Goal: Task Accomplishment & Management: Manage account settings

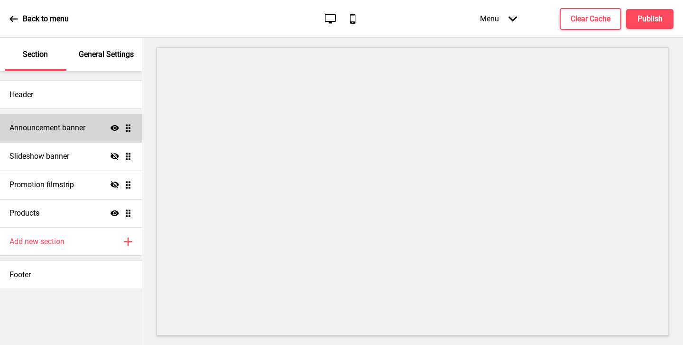
click at [62, 133] on div "Announcement banner Show Drag" at bounding box center [71, 128] width 142 height 28
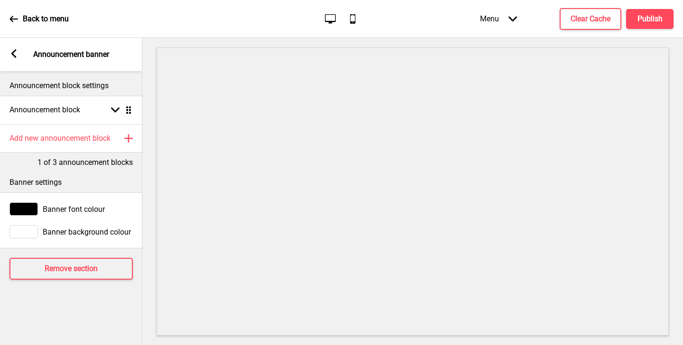
click at [21, 60] on div "Arrow left Announcement banner" at bounding box center [71, 54] width 142 height 33
click at [18, 55] on rect at bounding box center [13, 53] width 9 height 9
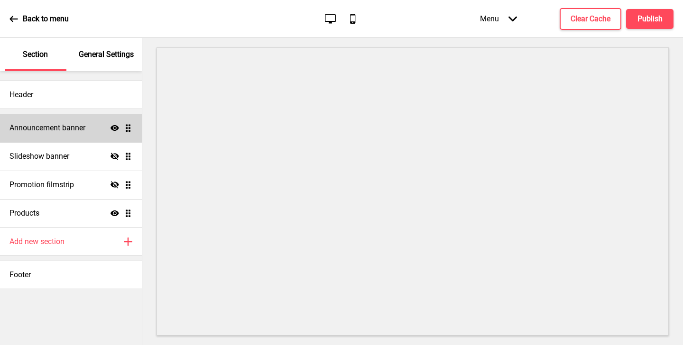
click at [59, 128] on h4 "Announcement banner" at bounding box center [47, 128] width 76 height 10
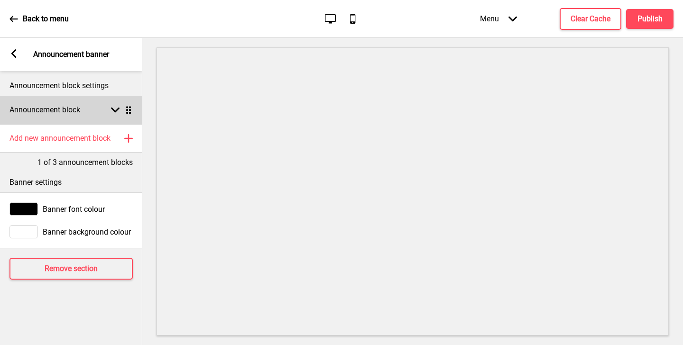
click at [123, 103] on div "Announcement block Arrow down Drag" at bounding box center [71, 110] width 142 height 28
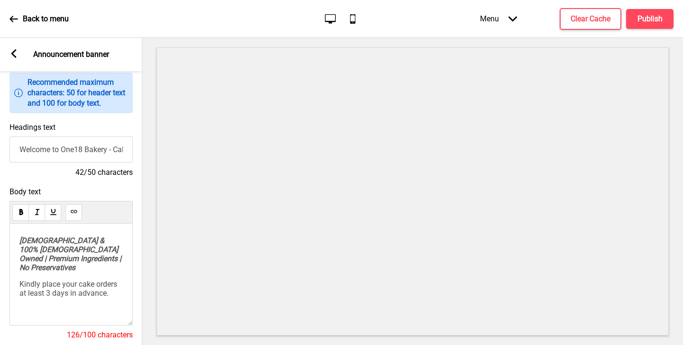
scroll to position [82, 0]
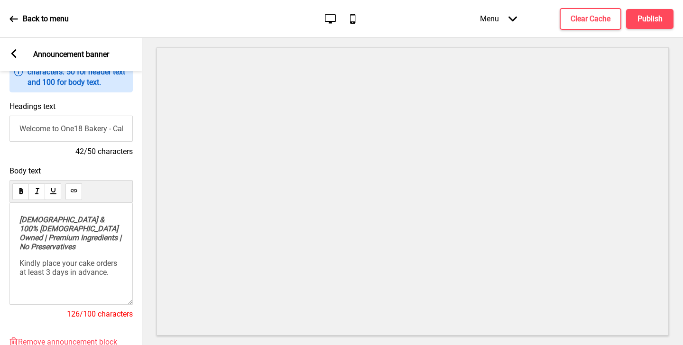
click at [101, 128] on input "Welcome to One18 Bakery - Cake Pre-Orders!" at bounding box center [70, 129] width 123 height 26
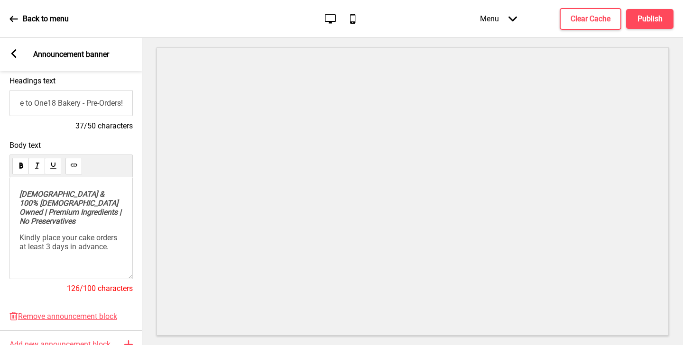
type input "Welcome to One18 Bakery - Pre-Orders!"
click at [98, 249] on span "Kindly place your cake orders at least 3 days in advance." at bounding box center [69, 242] width 100 height 18
drag, startPoint x: 119, startPoint y: 245, endPoint x: 17, endPoint y: 236, distance: 102.8
click at [17, 236] on div "[DEMOGRAPHIC_DATA] & 100% [DEMOGRAPHIC_DATA] Owned | Premium Ingredients | No P…" at bounding box center [70, 228] width 123 height 102
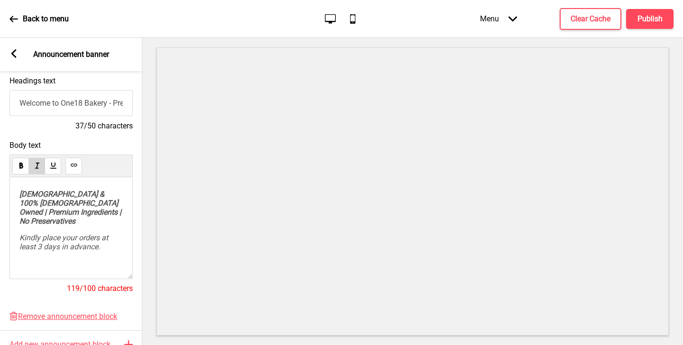
click at [28, 233] on span "Kindly place your orders at least 3 days in advance." at bounding box center [64, 242] width 91 height 18
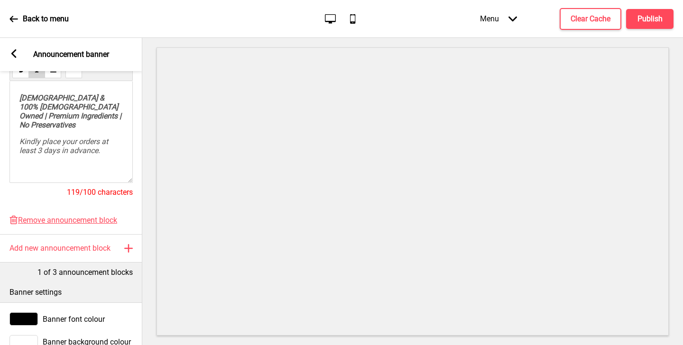
scroll to position [233, 0]
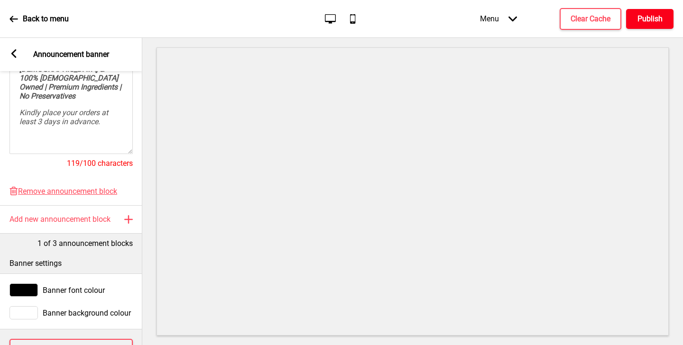
click at [630, 23] on button "Publish" at bounding box center [649, 19] width 47 height 20
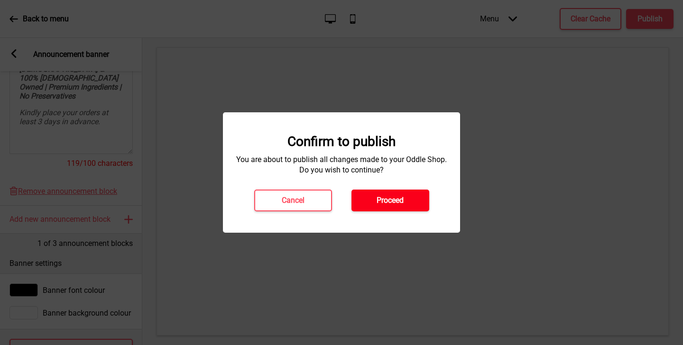
click at [404, 195] on button "Proceed" at bounding box center [390, 201] width 78 height 22
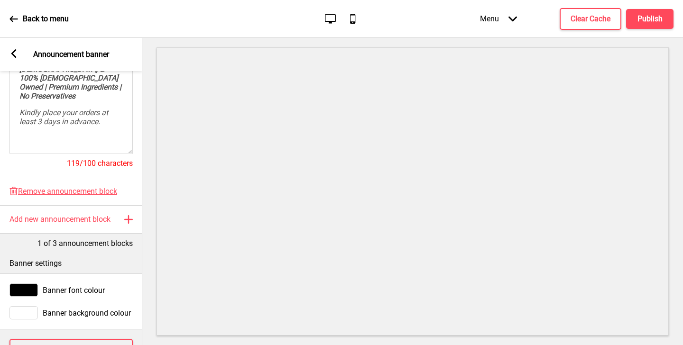
click at [14, 52] on icon at bounding box center [13, 53] width 5 height 9
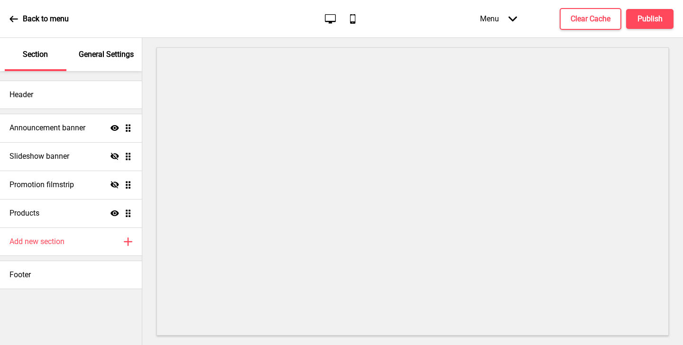
click at [68, 54] on div "Section General Settings" at bounding box center [71, 54] width 142 height 33
click at [87, 54] on p "General Settings" at bounding box center [106, 54] width 55 height 10
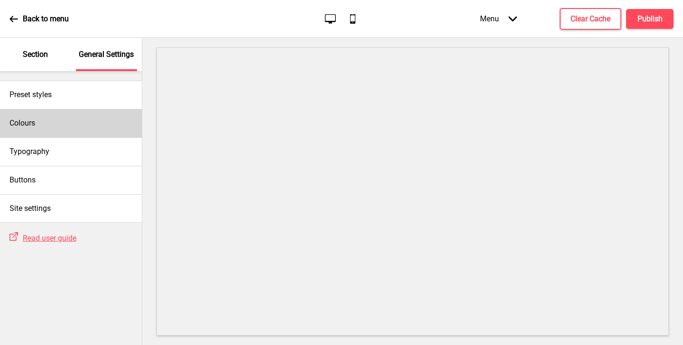
click at [72, 111] on div "Colours" at bounding box center [71, 123] width 142 height 28
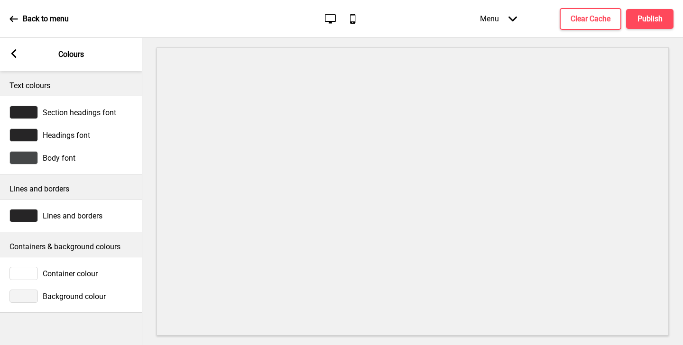
click at [73, 138] on span "Headings font" at bounding box center [66, 135] width 47 height 9
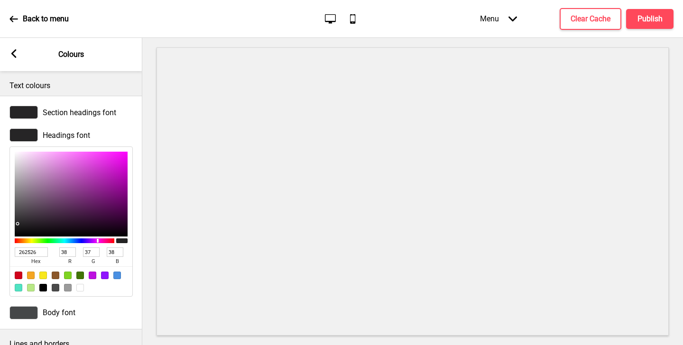
click at [43, 254] on input "262526" at bounding box center [31, 252] width 33 height 9
type input "112"
type input "17"
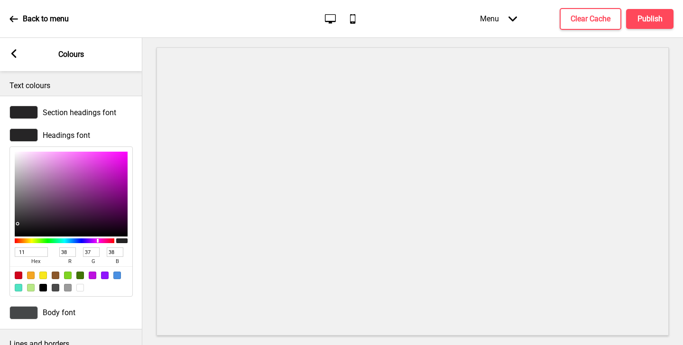
type input "34"
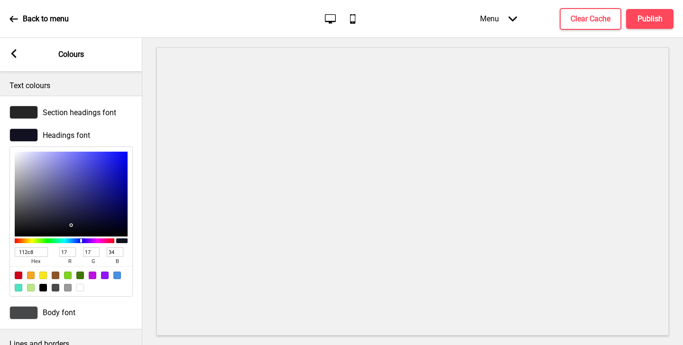
type input "112c82"
type input "44"
type input "130"
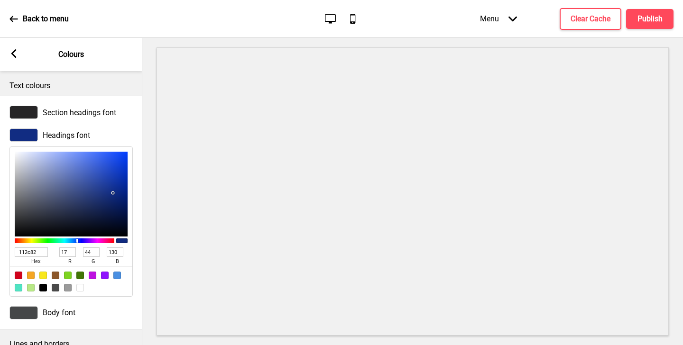
click at [46, 287] on div at bounding box center [43, 288] width 8 height 8
type input "000000"
type input "0"
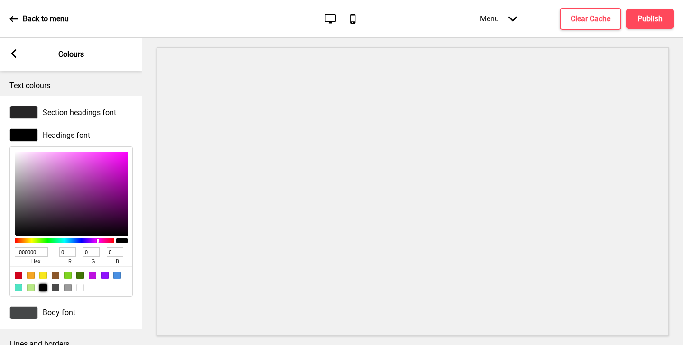
click at [43, 80] on div "Text colours" at bounding box center [71, 83] width 142 height 25
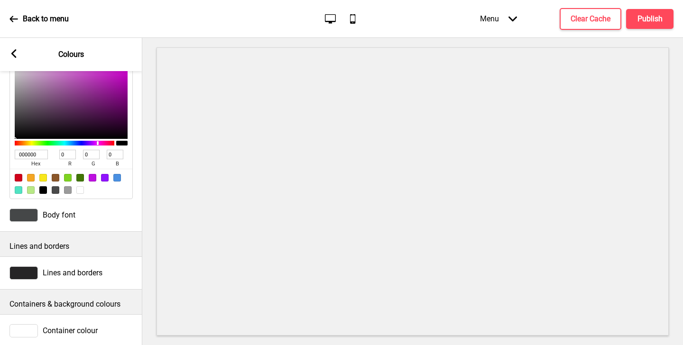
scroll to position [132, 0]
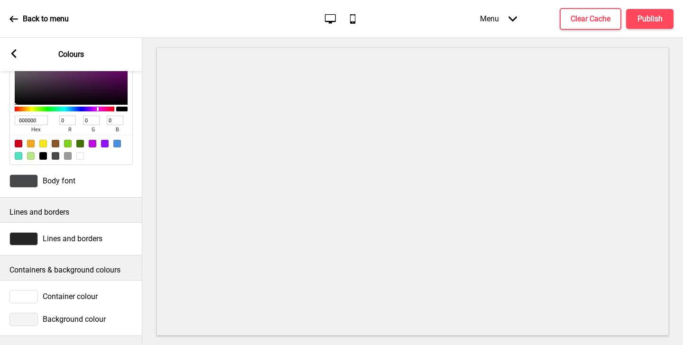
click at [67, 240] on span "Lines and borders" at bounding box center [73, 238] width 60 height 9
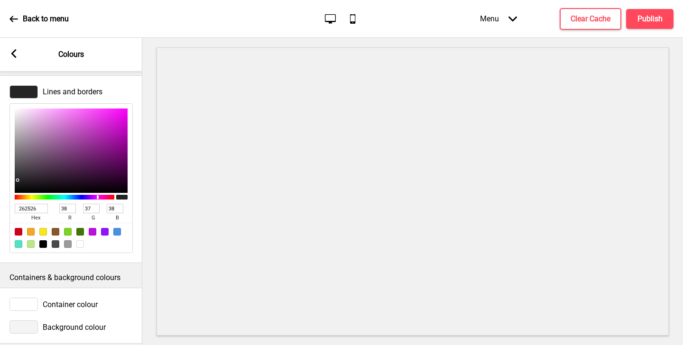
scroll to position [287, 0]
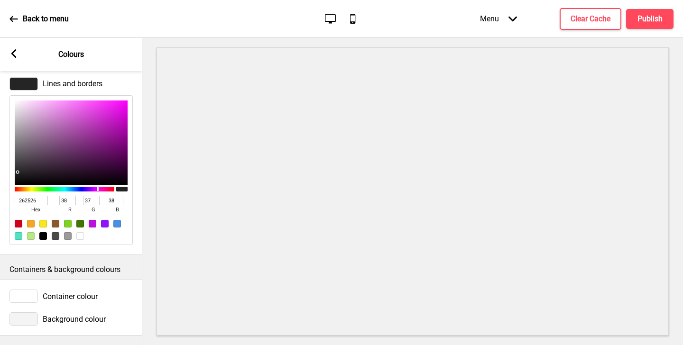
click at [73, 296] on span "Container colour" at bounding box center [70, 296] width 55 height 9
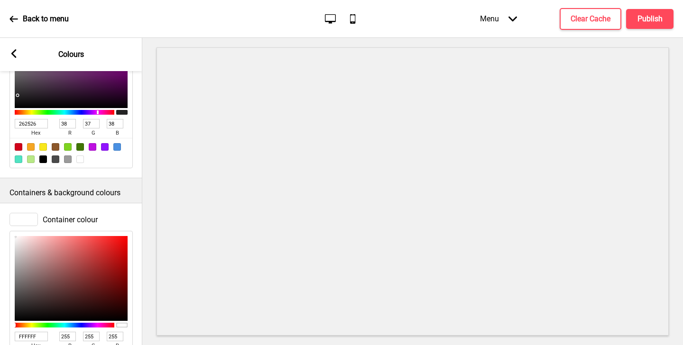
scroll to position [442, 0]
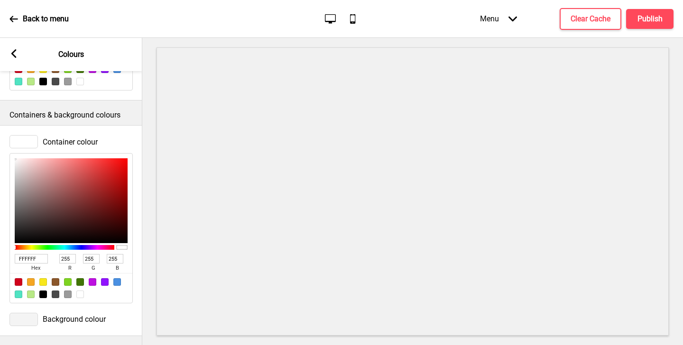
click at [16, 53] on rect at bounding box center [13, 53] width 9 height 9
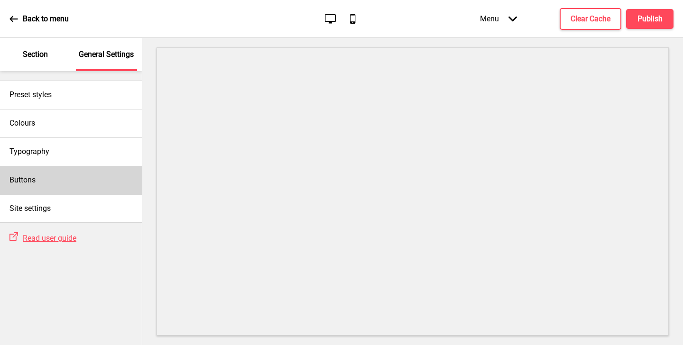
click at [40, 178] on div "Buttons" at bounding box center [71, 180] width 142 height 28
select select "square"
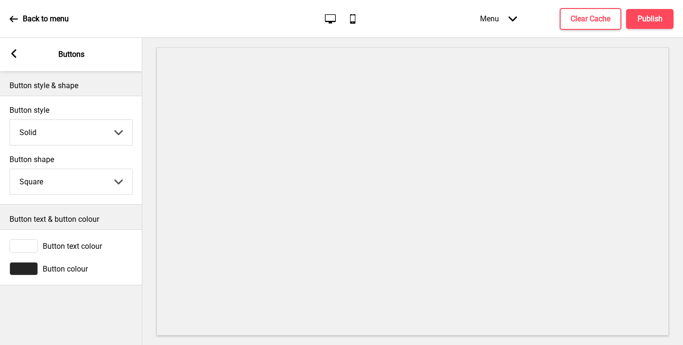
click at [39, 271] on div "Button colour" at bounding box center [70, 268] width 123 height 13
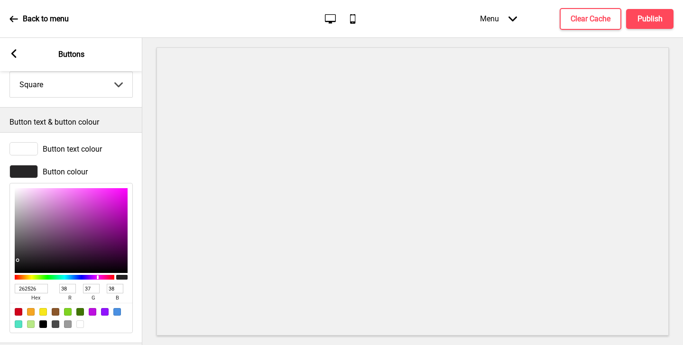
scroll to position [104, 0]
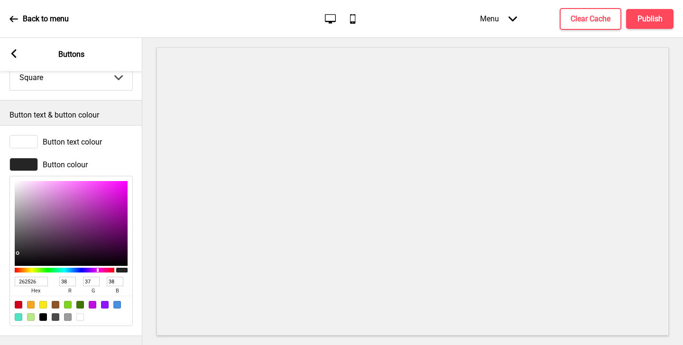
click at [40, 281] on input "262526" at bounding box center [31, 281] width 33 height 9
type input "112"
type input "17"
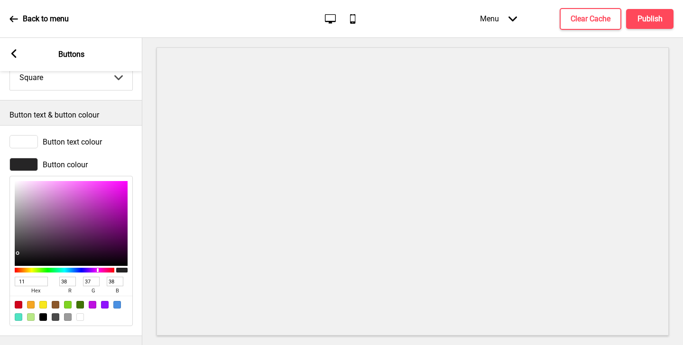
type input "34"
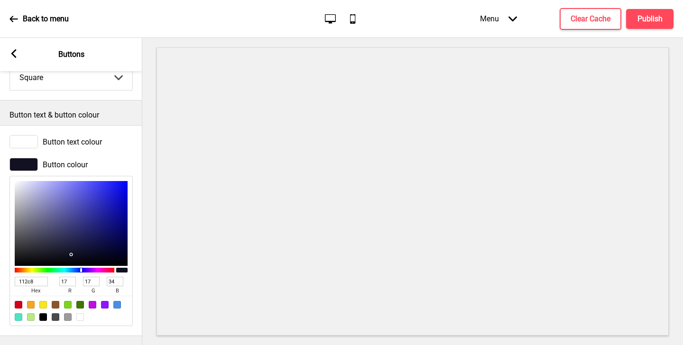
type input "112c82"
type input "44"
type input "130"
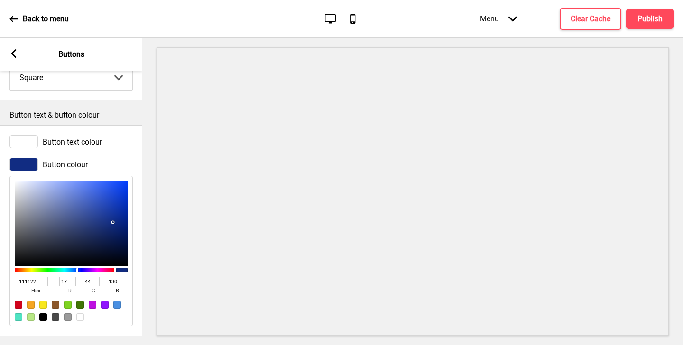
click at [37, 284] on input "111122" at bounding box center [31, 281] width 33 height 9
paste input "#15369e"
type input "#15369e"
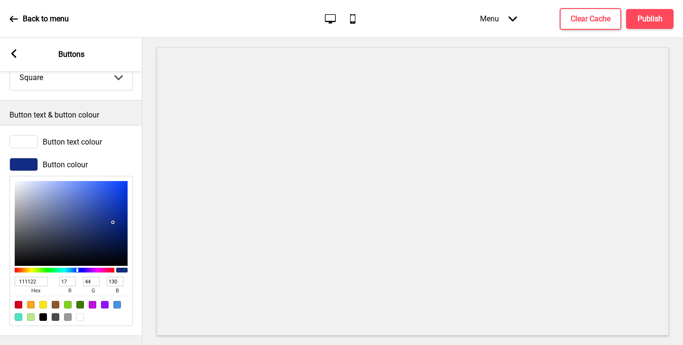
type input "21"
type input "54"
type input "158"
click at [22, 283] on input "#15369e" at bounding box center [31, 281] width 33 height 9
click at [29, 139] on div at bounding box center [23, 141] width 28 height 13
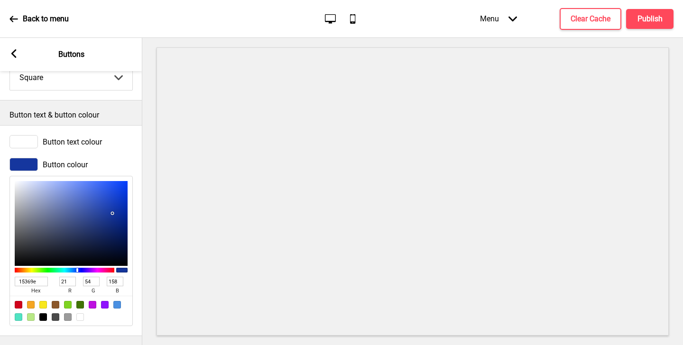
type input "15369E"
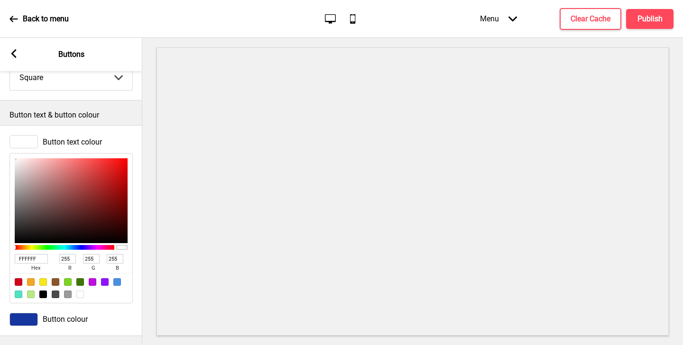
click at [41, 259] on input "FFFFFF" at bounding box center [31, 258] width 33 height 9
type input "f4b"
type input "68"
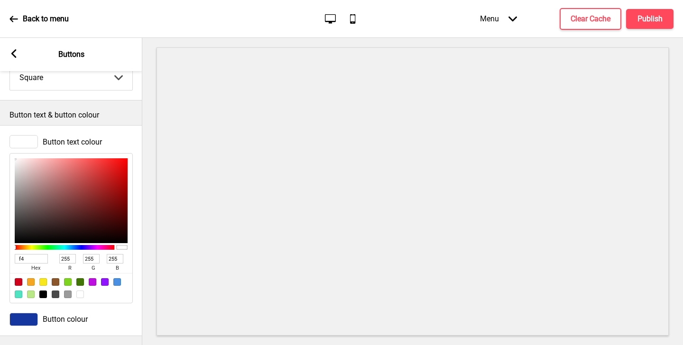
type input "187"
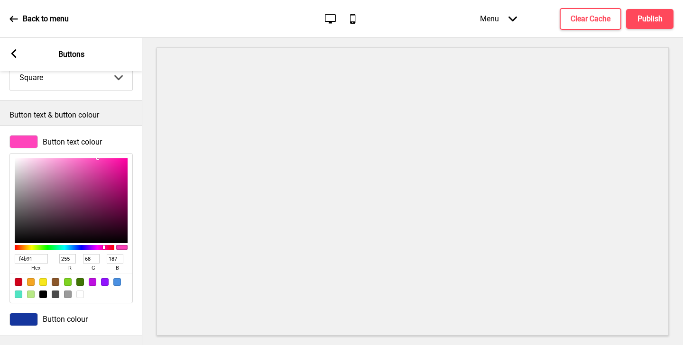
type input "f4b915"
type input "244"
type input "185"
type input "21"
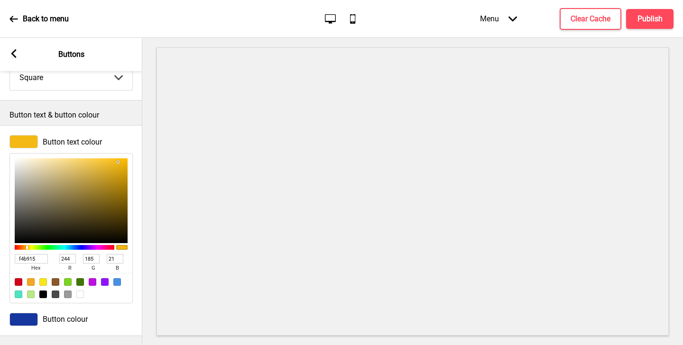
type input "F4B915"
click at [642, 21] on h4 "Publish" at bounding box center [649, 19] width 25 height 10
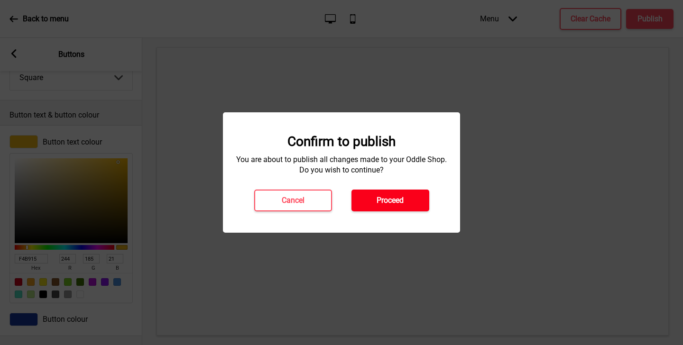
click at [408, 205] on button "Proceed" at bounding box center [390, 201] width 78 height 22
